Goal: Task Accomplishment & Management: Manage account settings

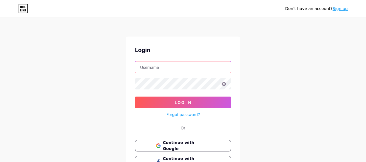
type input "momentummusician"
click at [169, 70] on input "momentummusician" at bounding box center [183, 67] width 96 height 11
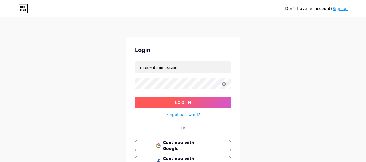
click at [148, 104] on button "Log In" at bounding box center [183, 102] width 96 height 11
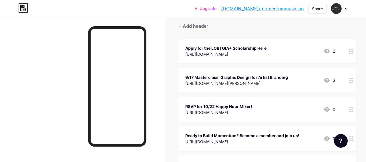
scroll to position [55, 0]
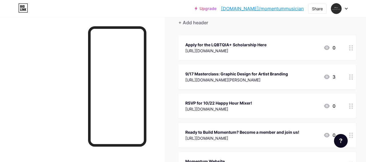
click at [282, 75] on div "9/17 Masterclass: Graphic Design for Artist Branding" at bounding box center [236, 74] width 103 height 6
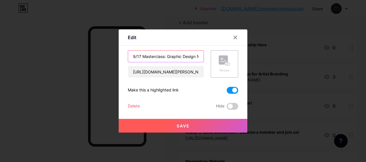
drag, startPoint x: 141, startPoint y: 57, endPoint x: 126, endPoint y: 57, distance: 14.9
click at [126, 57] on div "Edit Content YouTube Play YouTube video without leaving your page. ADD Vimeo Pl…" at bounding box center [183, 80] width 129 height 103
click at [145, 56] on input "10/15 Masterclass: Graphic Design for Artist Branding" at bounding box center [166, 56] width 76 height 11
click at [145, 56] on input "10/15 Mindset Masterclass: Graphic Design for Artist Branding" at bounding box center [166, 56] width 76 height 11
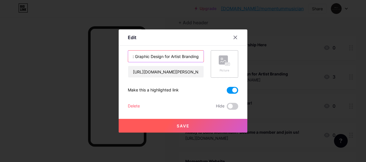
drag, startPoint x: 190, startPoint y: 57, endPoint x: 214, endPoint y: 56, distance: 23.5
click at [214, 57] on div "10/15 Music Mindset Masterclass: Graphic Design for Artist Branding [URL][DOMAI…" at bounding box center [183, 63] width 110 height 27
click at [166, 55] on input "10/15 Music Mindset Masterclass: Graphic Design for Artist Branding" at bounding box center [166, 56] width 76 height 11
drag, startPoint x: 200, startPoint y: 57, endPoint x: 142, endPoint y: 57, distance: 58.1
click at [142, 57] on input "10/15 Music Mindset Masterclass: Graphic Design for Artist Branding" at bounding box center [166, 56] width 76 height 11
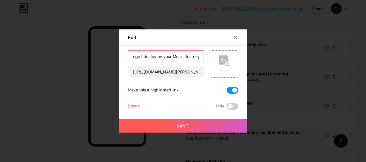
scroll to position [0, 93]
type input "10/15 Music Mindset Masterclass: Turning Challenge Into Joy on your Music Journ…"
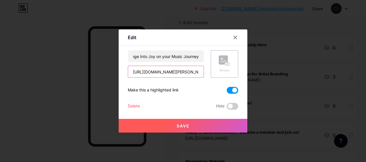
click at [157, 69] on input "[URL][DOMAIN_NAME][PERSON_NAME]" at bounding box center [166, 71] width 76 height 11
paste input "indset-masterclass-turning-challenge-into-joy-on-your-music-journey-with-dr-[PE…"
type input "[URL][DOMAIN_NAME][PERSON_NAME]"
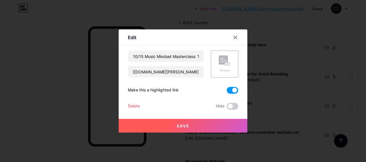
click at [185, 124] on span "Save" at bounding box center [183, 126] width 13 height 5
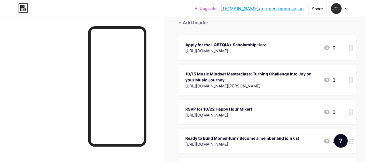
click at [263, 74] on div "10/15 Music Mindset Masterclass: Turning Challenge Into Joy on your Music Journ…" at bounding box center [252, 77] width 134 height 12
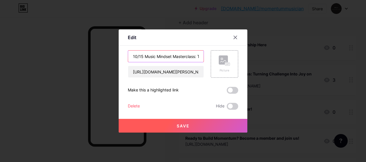
click at [156, 57] on input "10/15 Music Mindset Masterclass: Turning Challenge Into Joy on your Music Journ…" at bounding box center [166, 56] width 76 height 11
type input "10/15 Mindset Masterclass: Turning Challenge Into Joy on your Music Journey"
click at [180, 128] on span "Save" at bounding box center [183, 126] width 13 height 5
click at [233, 89] on span at bounding box center [232, 90] width 11 height 7
click at [227, 92] on input "checkbox" at bounding box center [227, 92] width 0 height 0
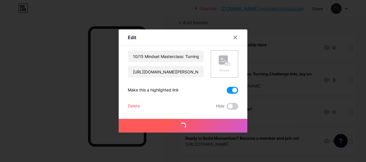
click at [182, 127] on span at bounding box center [183, 126] width 6 height 6
